Goal: Task Accomplishment & Management: Manage account settings

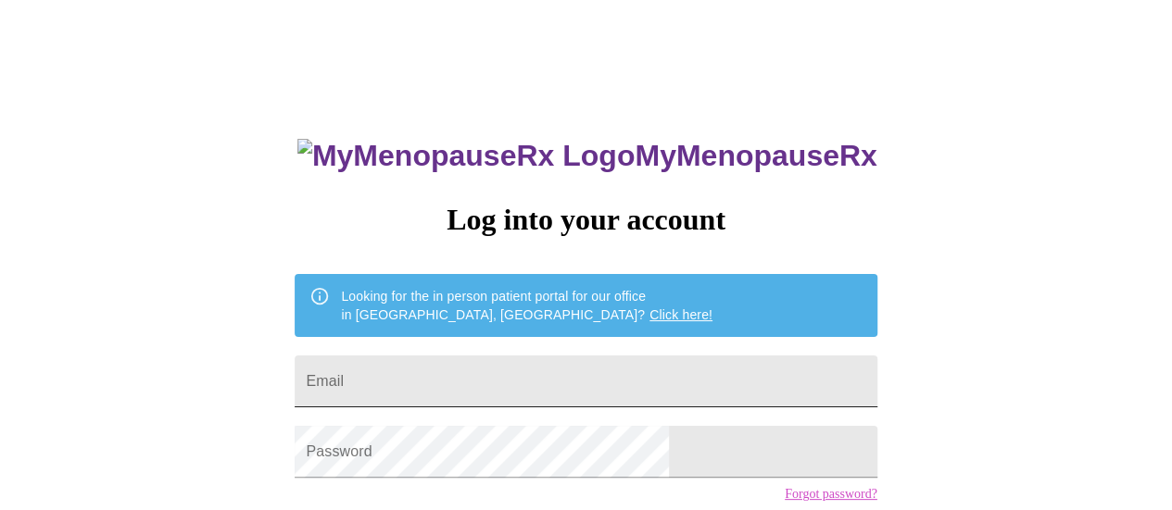
click at [489, 383] on input "Email" at bounding box center [586, 382] width 582 height 52
click at [962, 349] on div "MyMenopauseRx Log into your account Looking for the in person patient portal fo…" at bounding box center [585, 313] width 1157 height 612
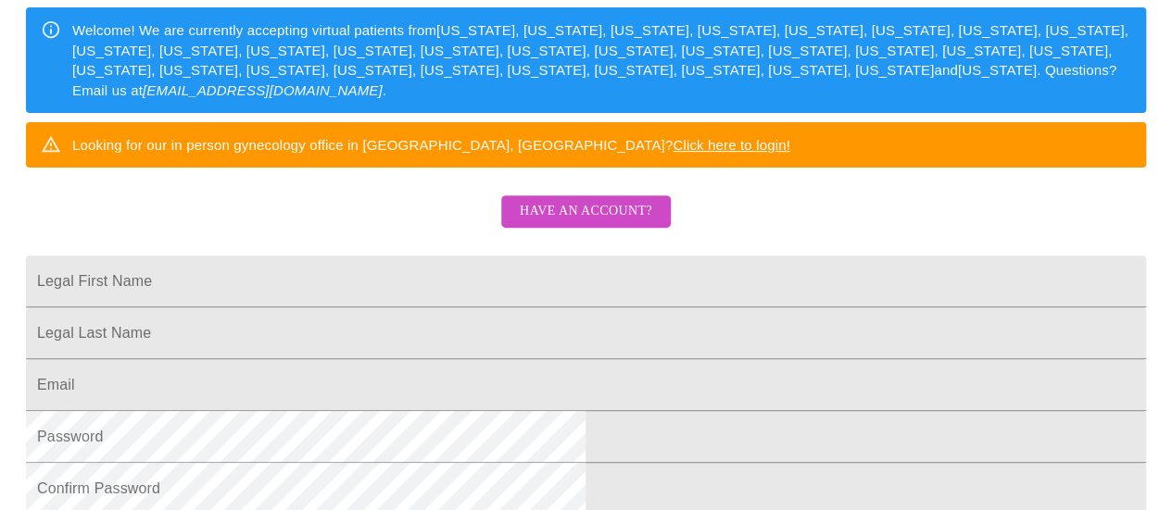
scroll to position [278, 0]
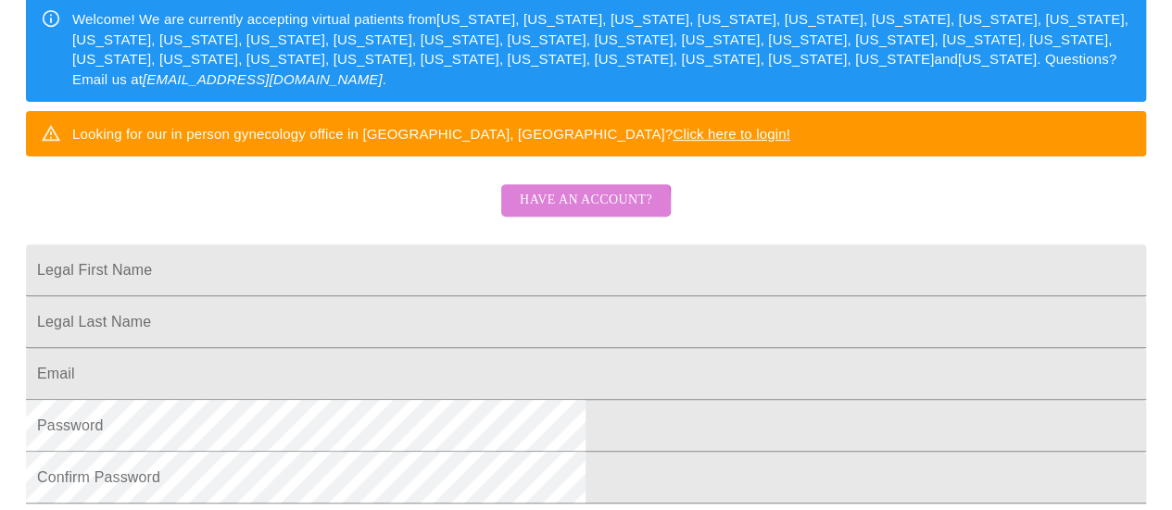
click at [552, 212] on span "Have an account?" at bounding box center [586, 200] width 132 height 23
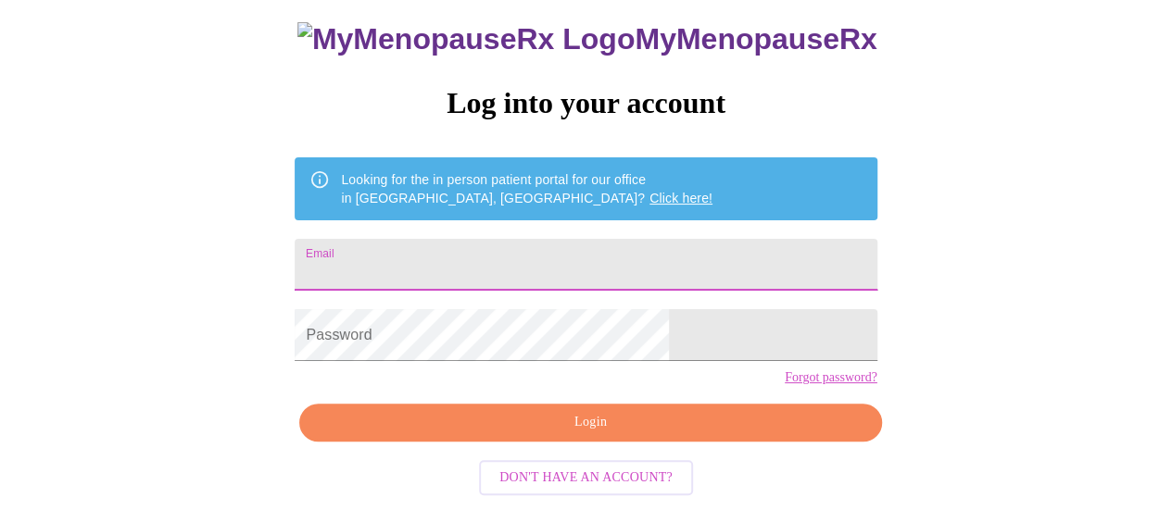
click at [533, 239] on input "Email" at bounding box center [586, 265] width 582 height 52
type input "mjmack10@gmail.com"
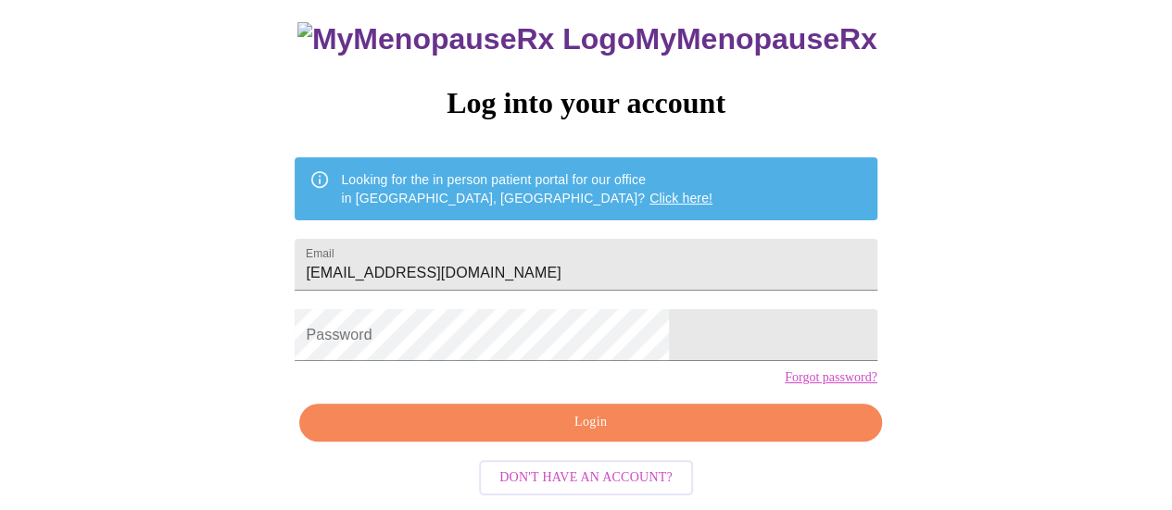
click at [785, 382] on link "Forgot password?" at bounding box center [831, 378] width 93 height 15
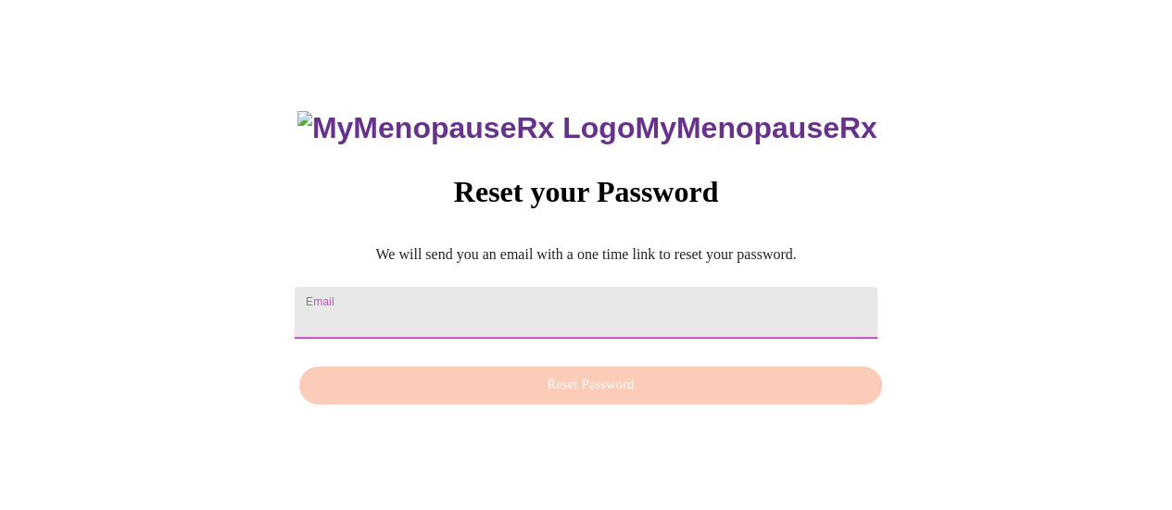
click at [550, 309] on input "Email" at bounding box center [586, 313] width 582 height 52
type input "mjmack10@gmail.com"
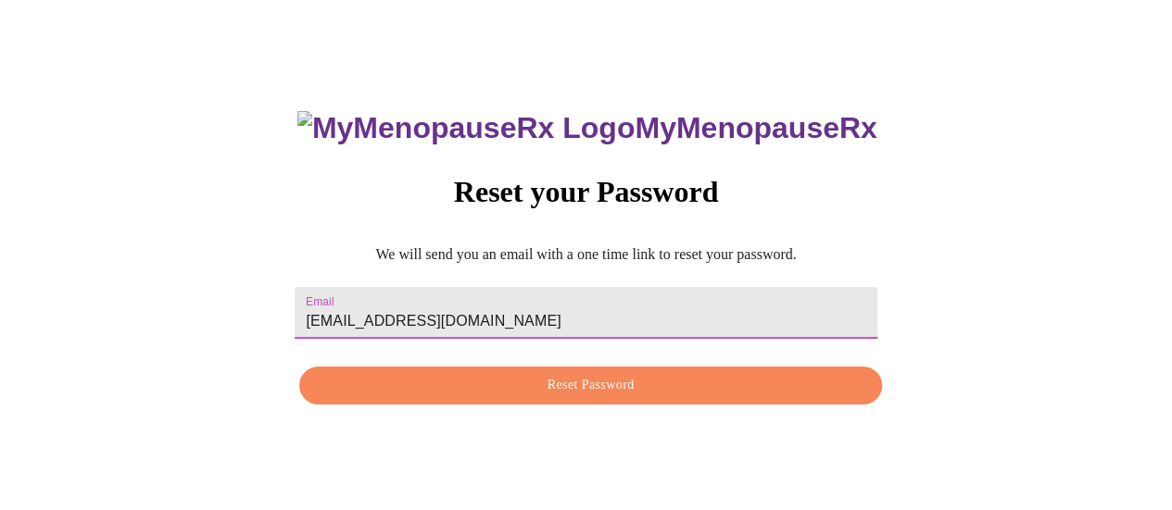
click at [551, 394] on span "Reset Password" at bounding box center [589, 385] width 539 height 23
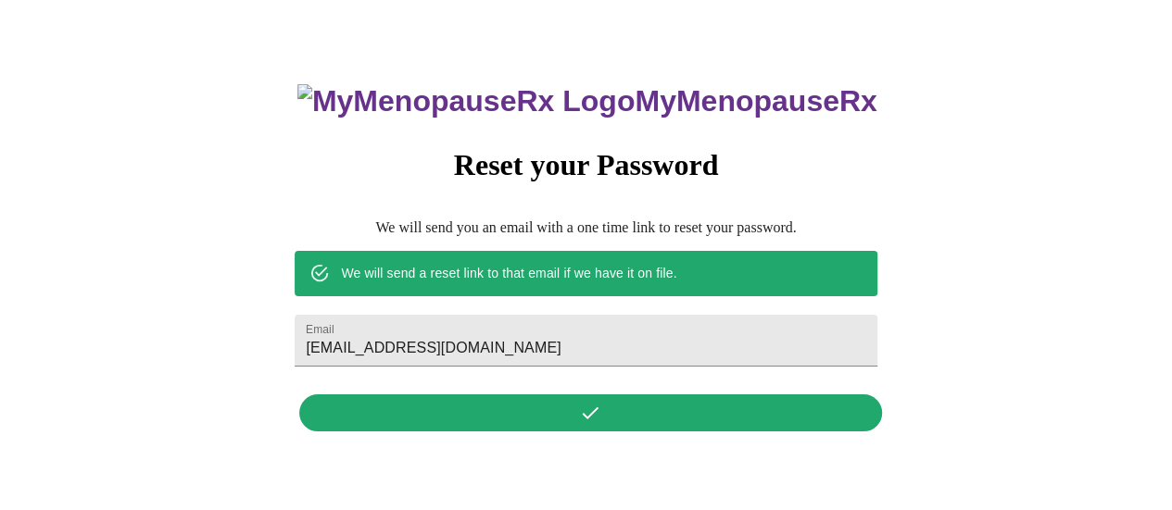
scroll to position [0, 0]
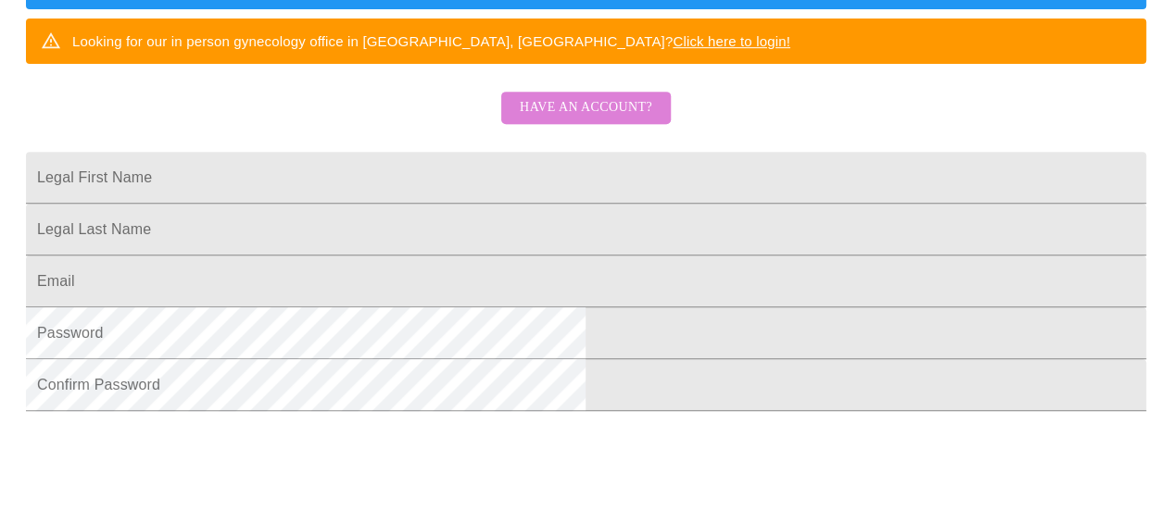
click at [612, 119] on span "Have an account?" at bounding box center [586, 107] width 132 height 23
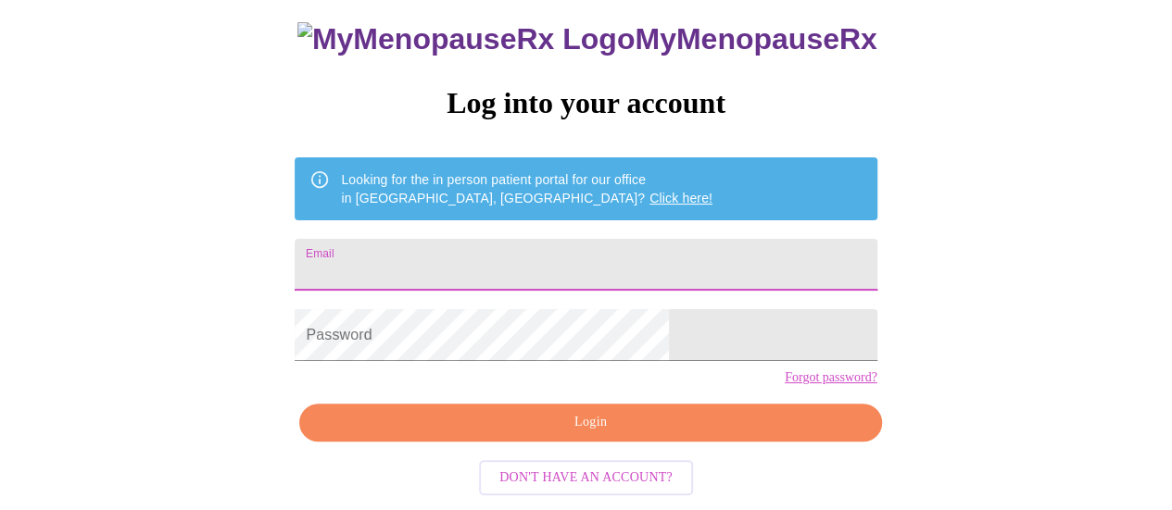
click at [456, 239] on input "Email" at bounding box center [586, 265] width 582 height 52
type input "mjmack10@gmail.com"
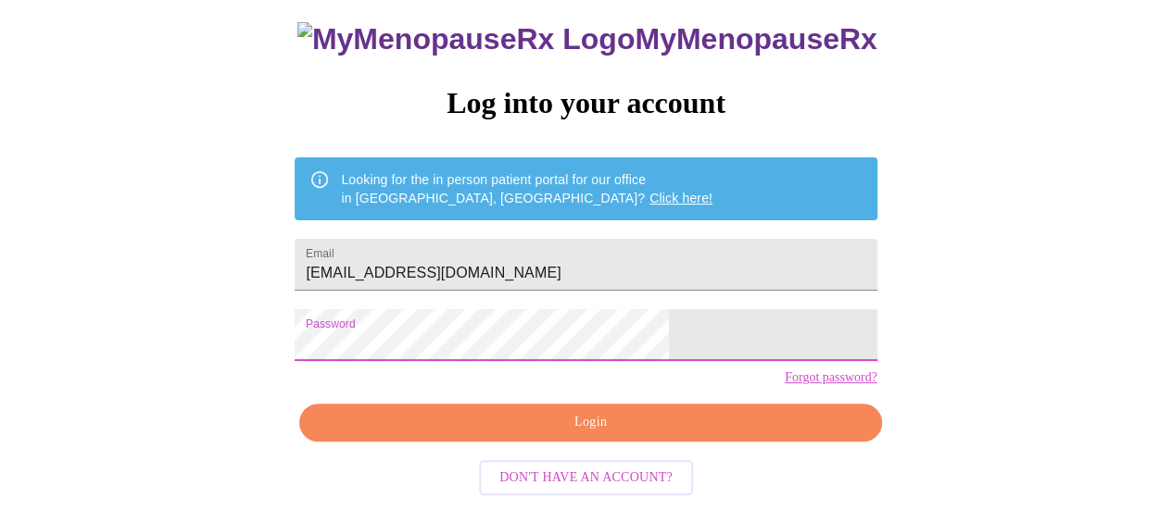
click at [584, 423] on span "Login" at bounding box center [589, 422] width 539 height 23
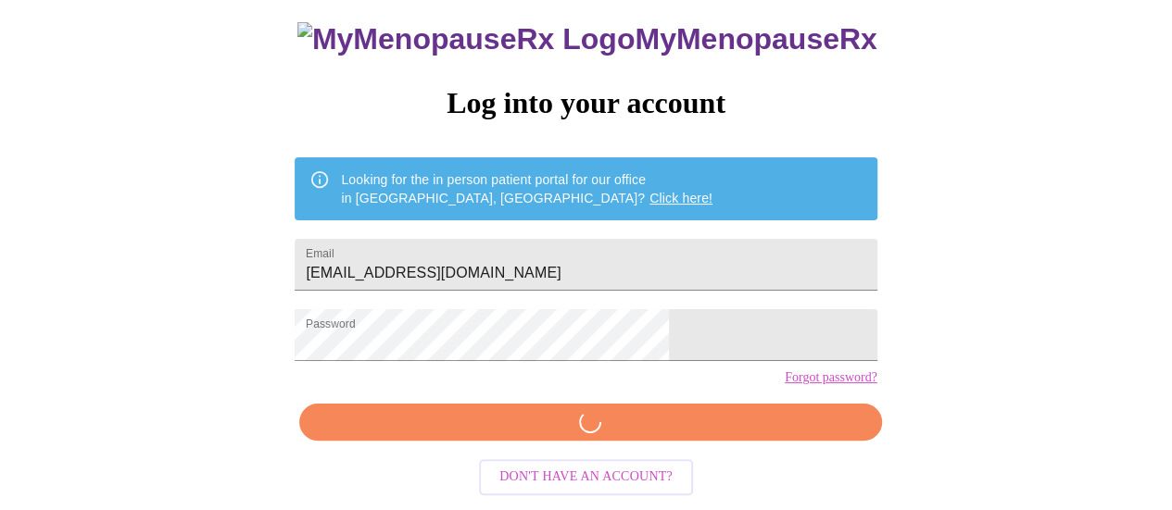
scroll to position [141, 0]
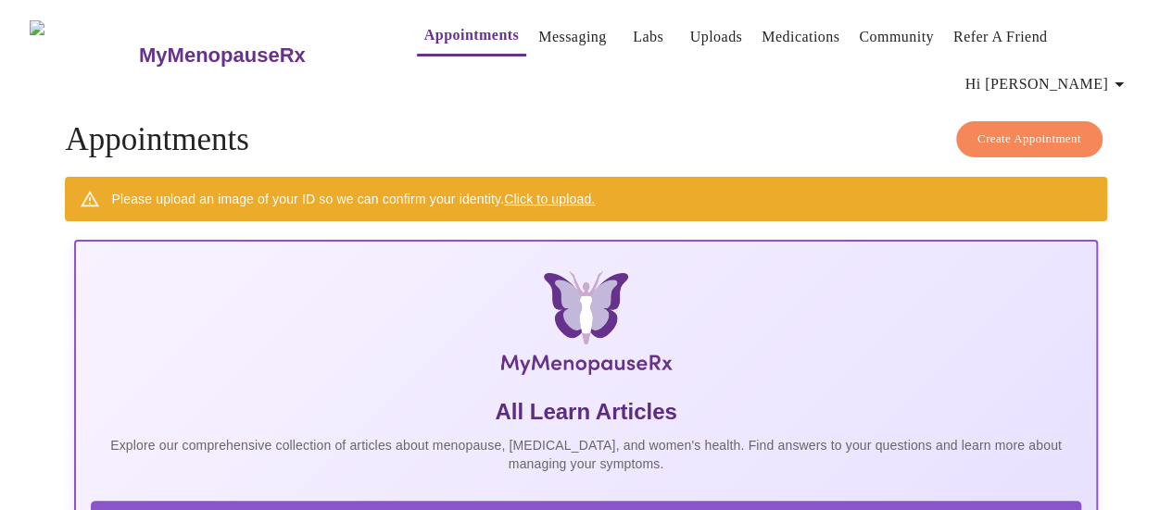
click at [633, 34] on link "Labs" at bounding box center [648, 37] width 31 height 26
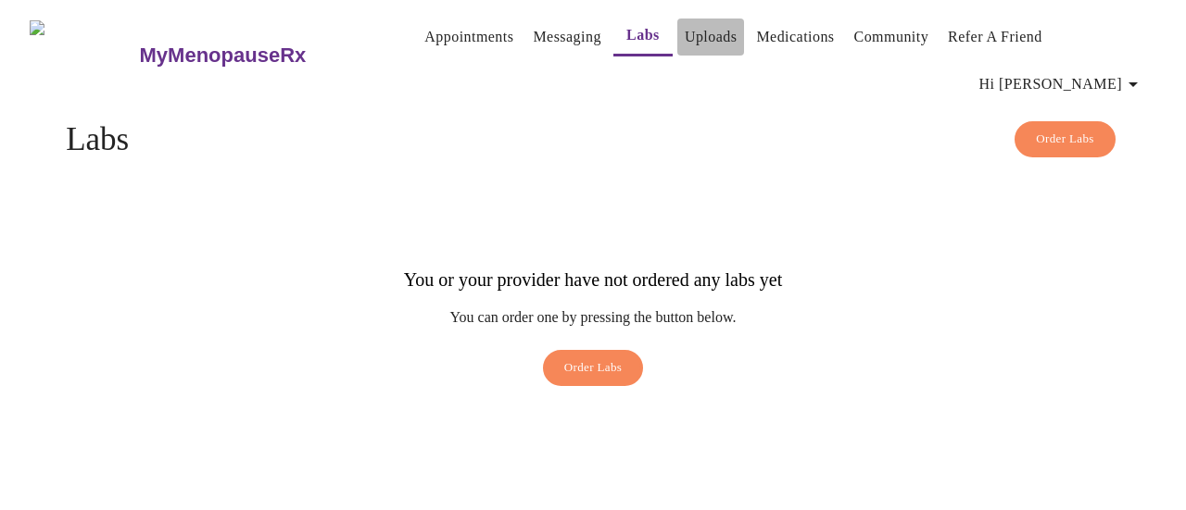
click at [685, 40] on link "Uploads" at bounding box center [711, 37] width 53 height 26
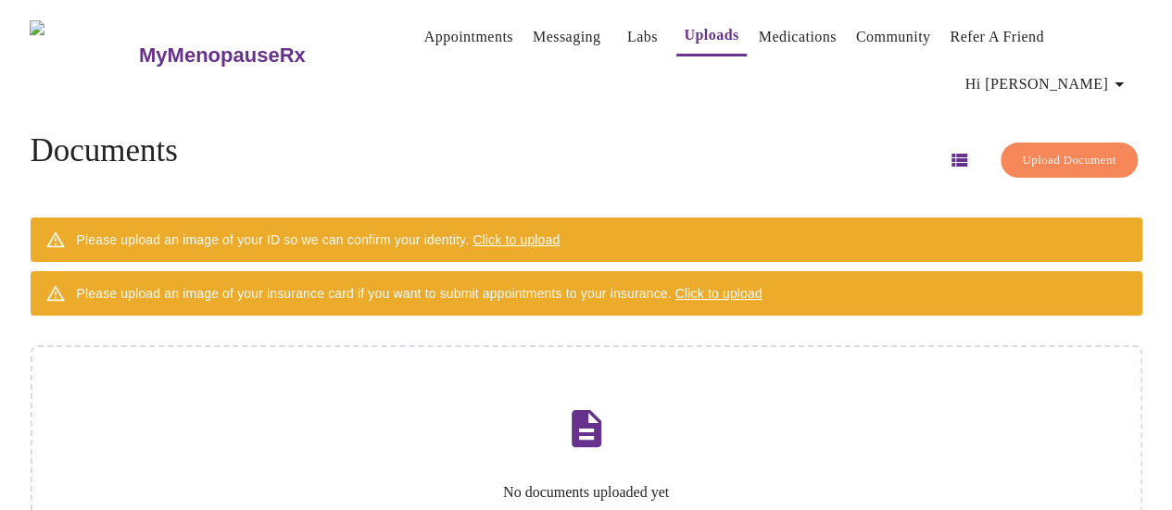
click at [768, 28] on link "Medications" at bounding box center [798, 37] width 78 height 26
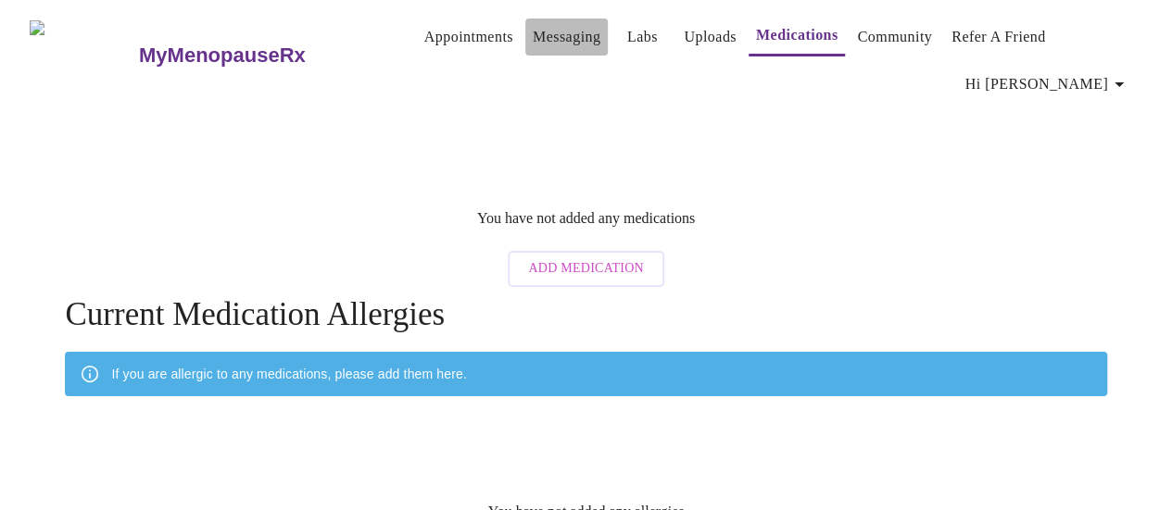
click at [533, 32] on link "Messaging" at bounding box center [567, 37] width 68 height 26
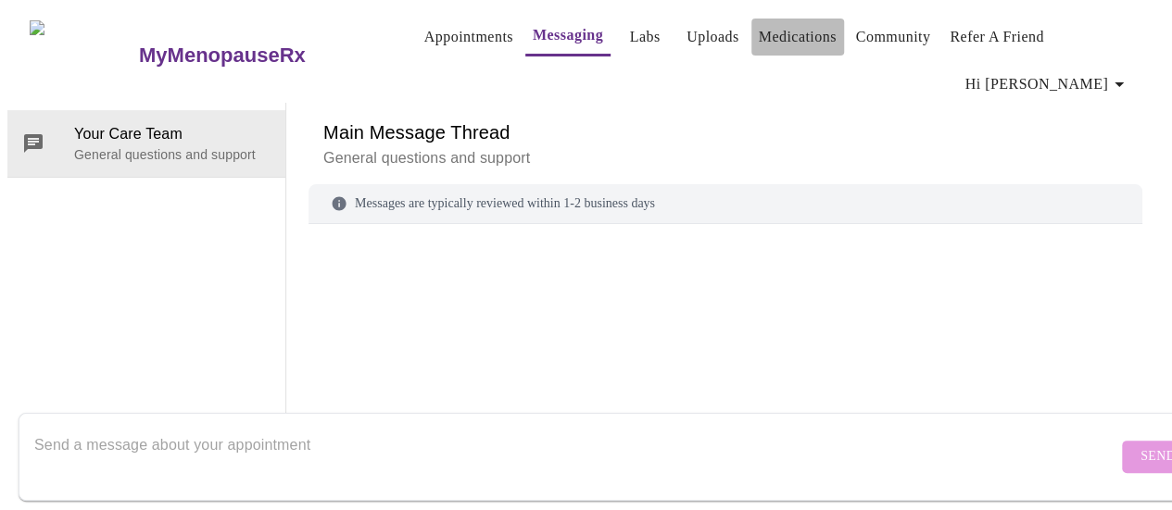
click at [775, 27] on link "Medications" at bounding box center [798, 37] width 78 height 26
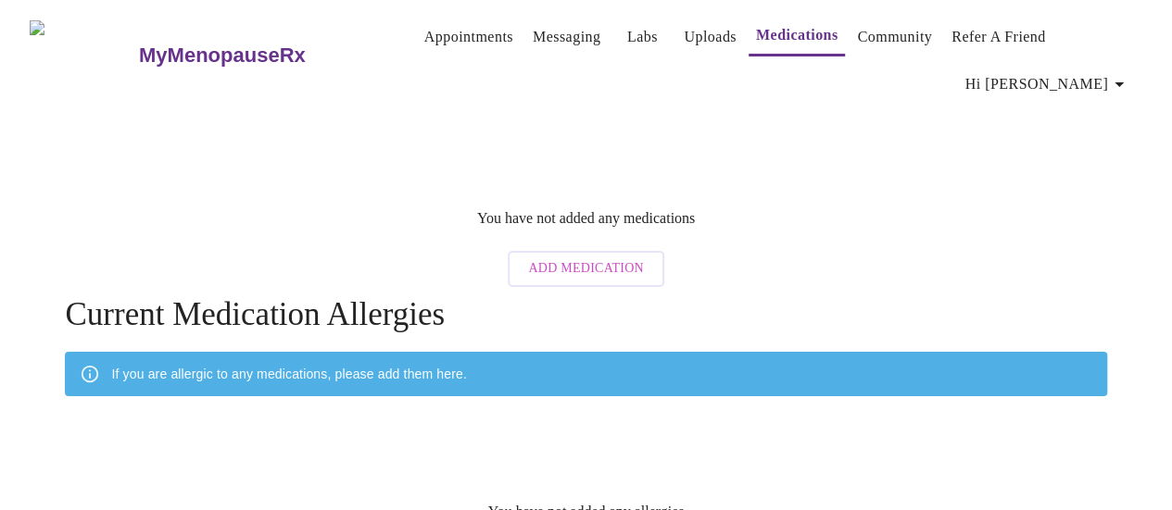
click at [424, 32] on link "Appointments" at bounding box center [468, 37] width 89 height 26
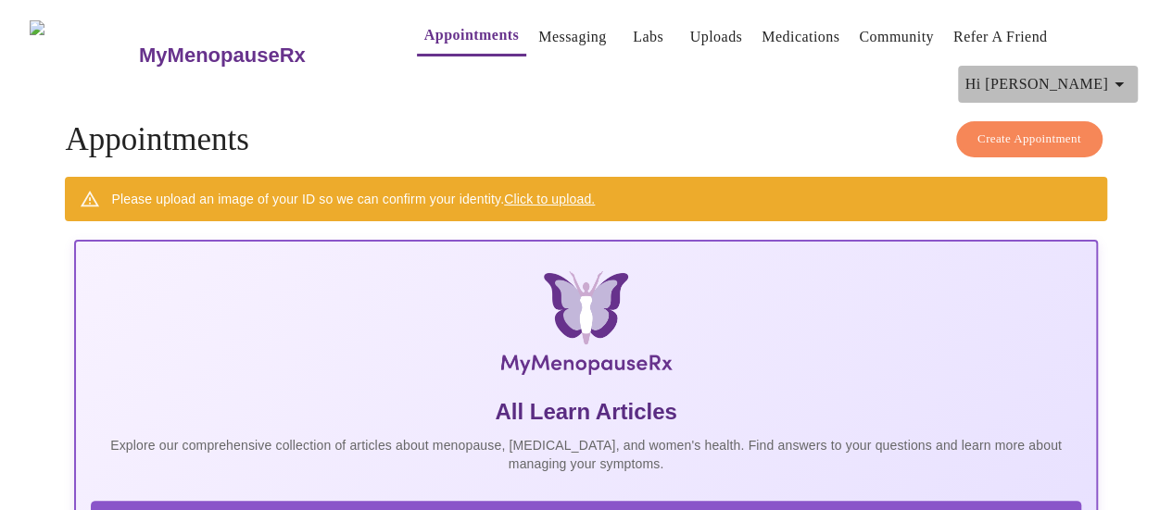
click at [1124, 82] on icon "button" at bounding box center [1118, 84] width 9 height 5
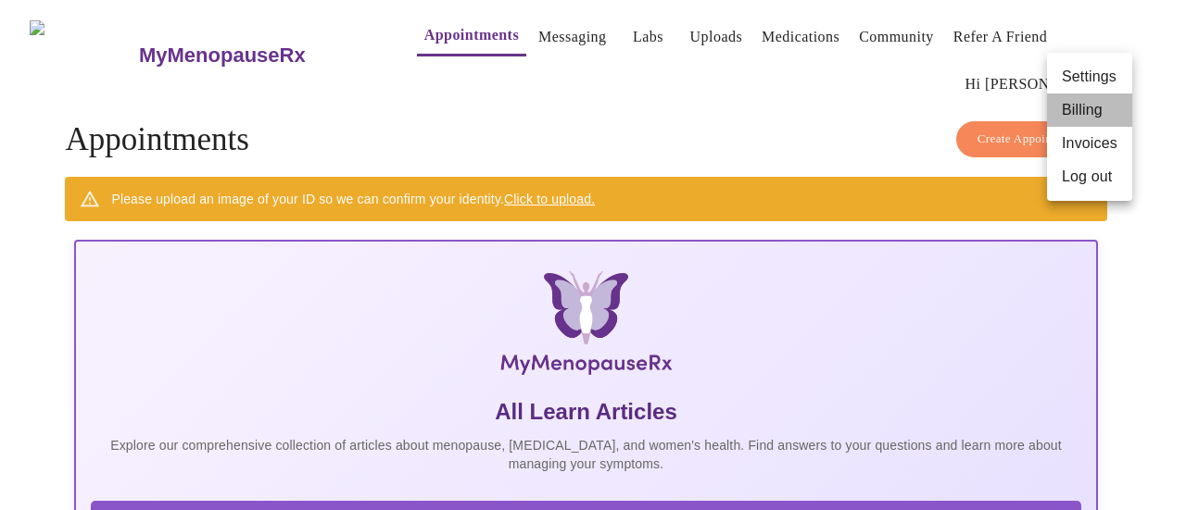
click at [1102, 110] on li "Billing" at bounding box center [1089, 110] width 85 height 33
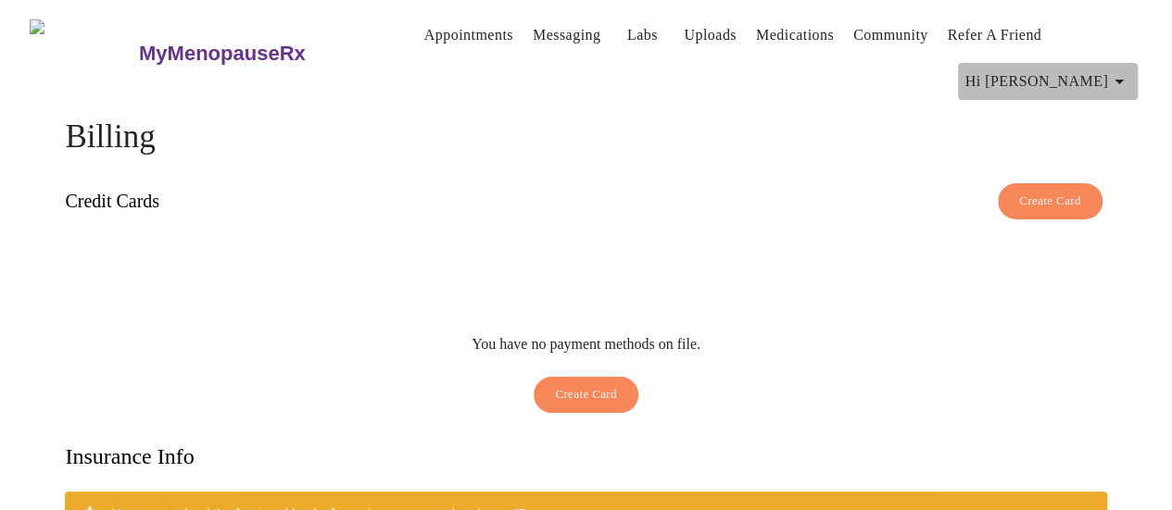
click at [1124, 80] on icon "button" at bounding box center [1118, 82] width 9 height 5
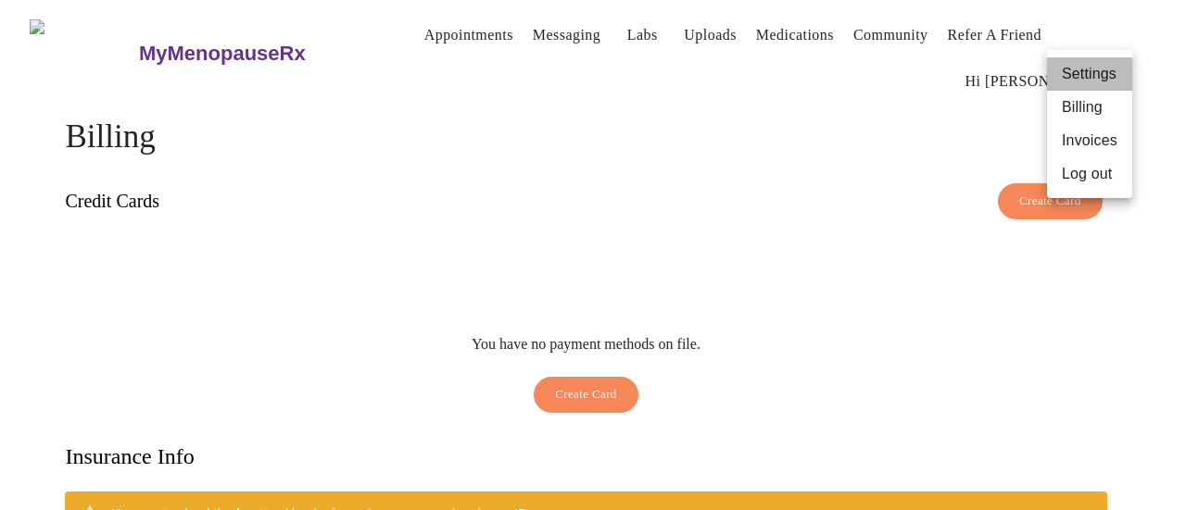
click at [1101, 73] on li "Settings" at bounding box center [1089, 73] width 85 height 33
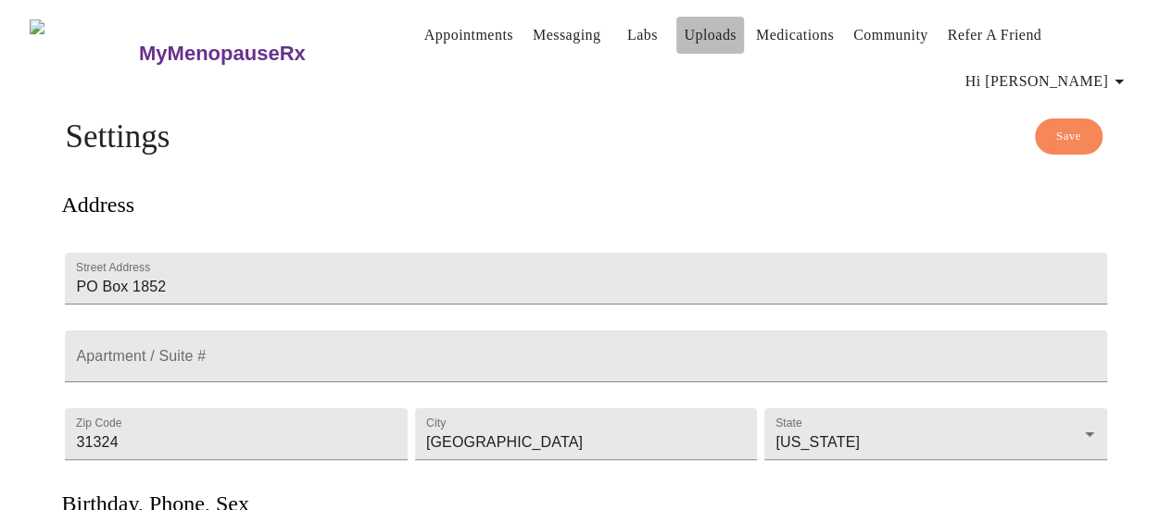
click at [684, 31] on link "Uploads" at bounding box center [710, 35] width 53 height 26
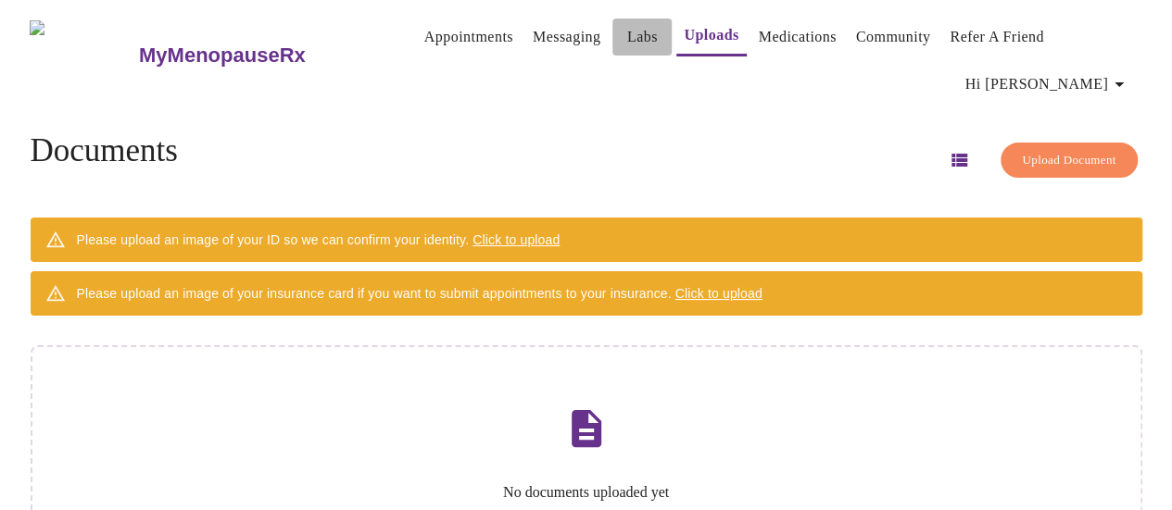
click at [627, 33] on link "Labs" at bounding box center [642, 37] width 31 height 26
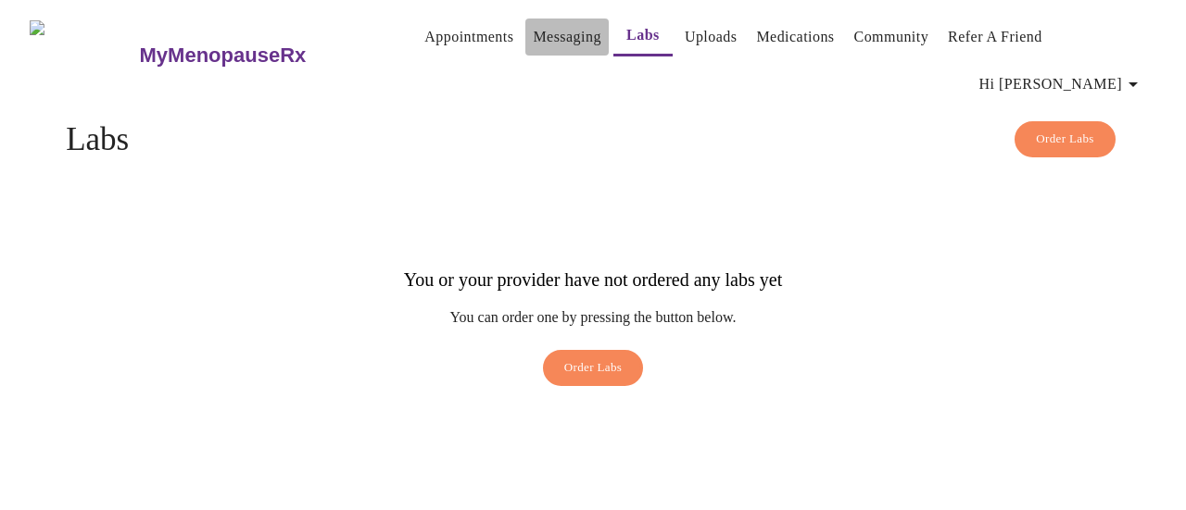
click at [533, 48] on link "Messaging" at bounding box center [567, 37] width 68 height 26
